Goal: Check status: Check status

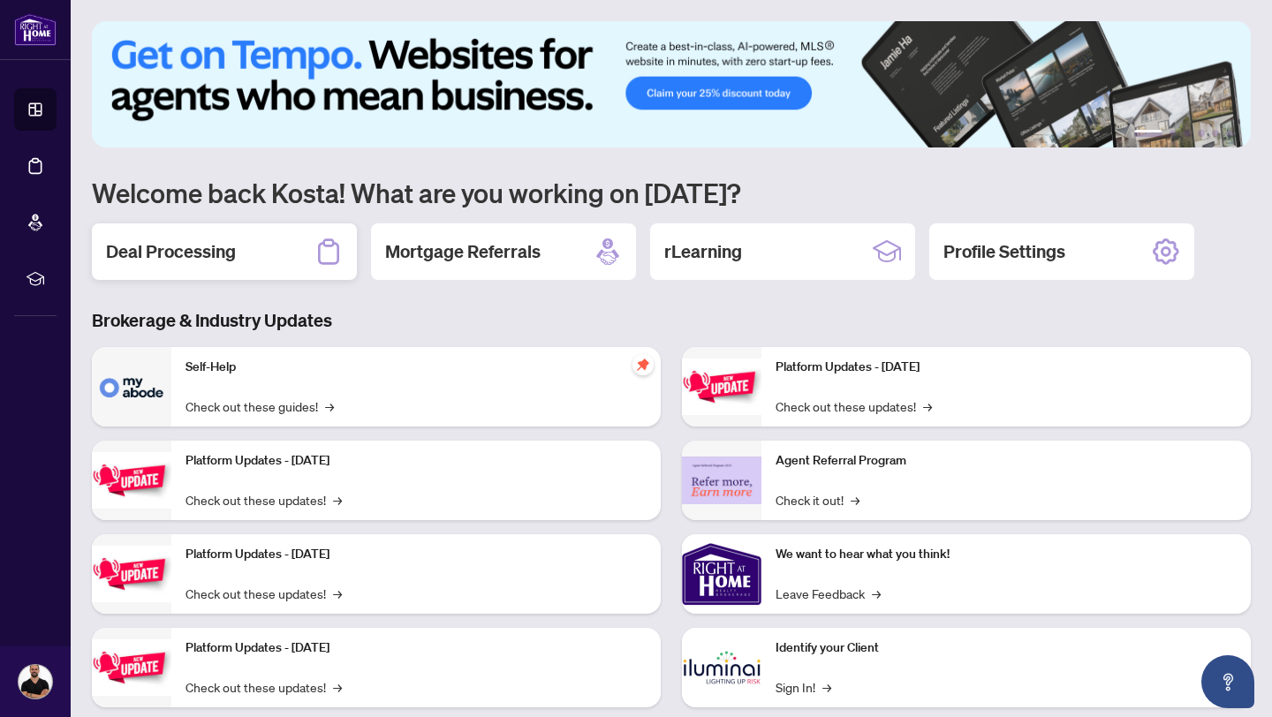
click at [256, 246] on div "Deal Processing" at bounding box center [224, 251] width 265 height 57
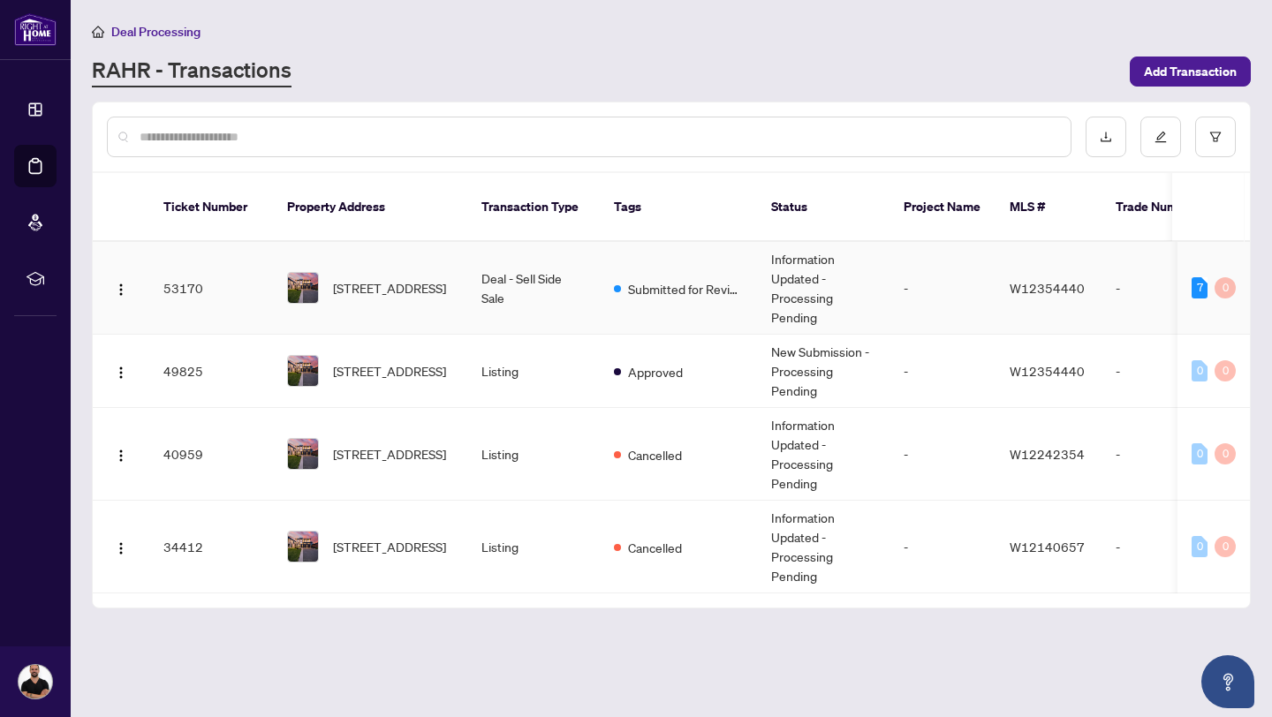
click at [633, 293] on td "Submitted for Review" at bounding box center [678, 288] width 157 height 93
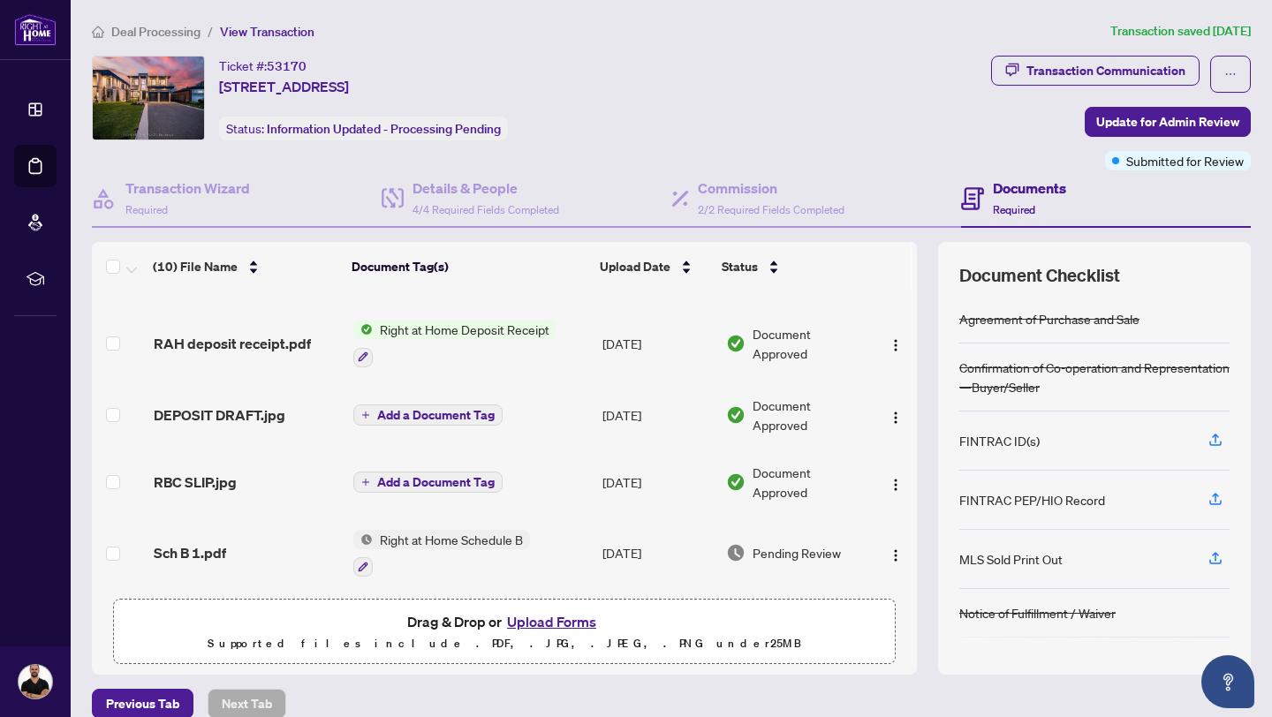
scroll to position [192, 0]
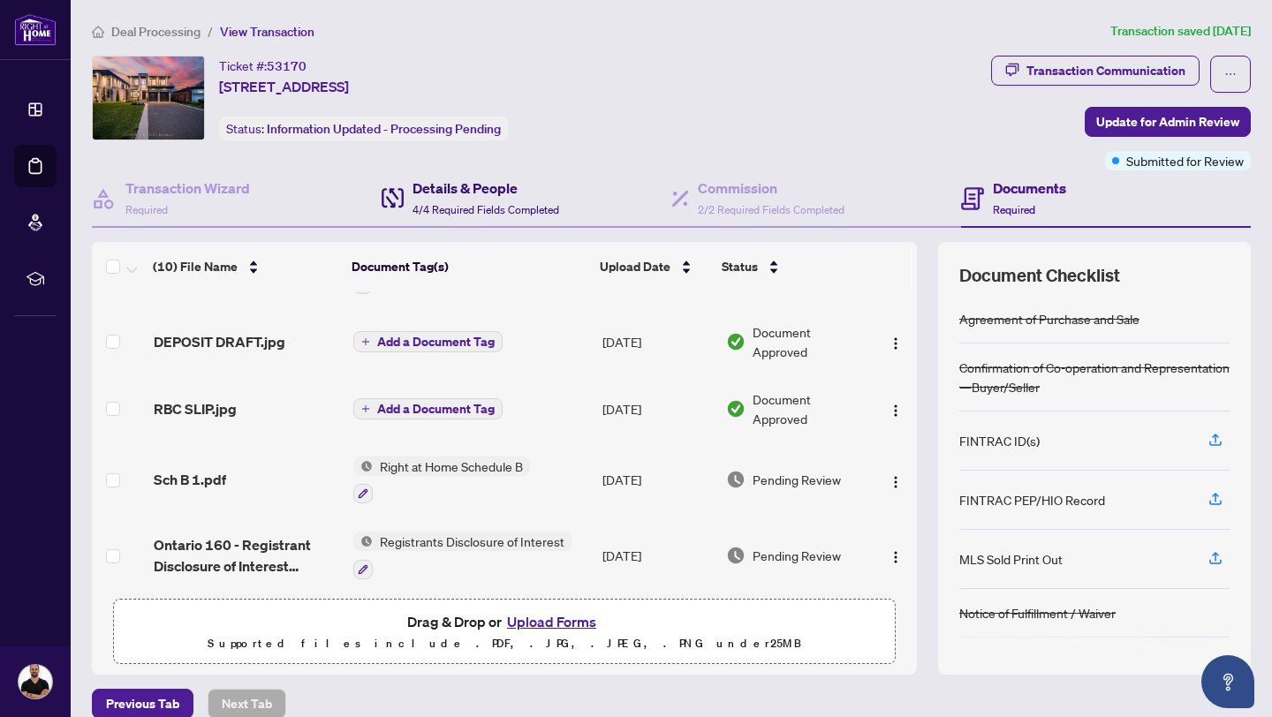
click at [486, 210] on span "4/4 Required Fields Completed" at bounding box center [486, 209] width 147 height 13
